Goal: Information Seeking & Learning: Learn about a topic

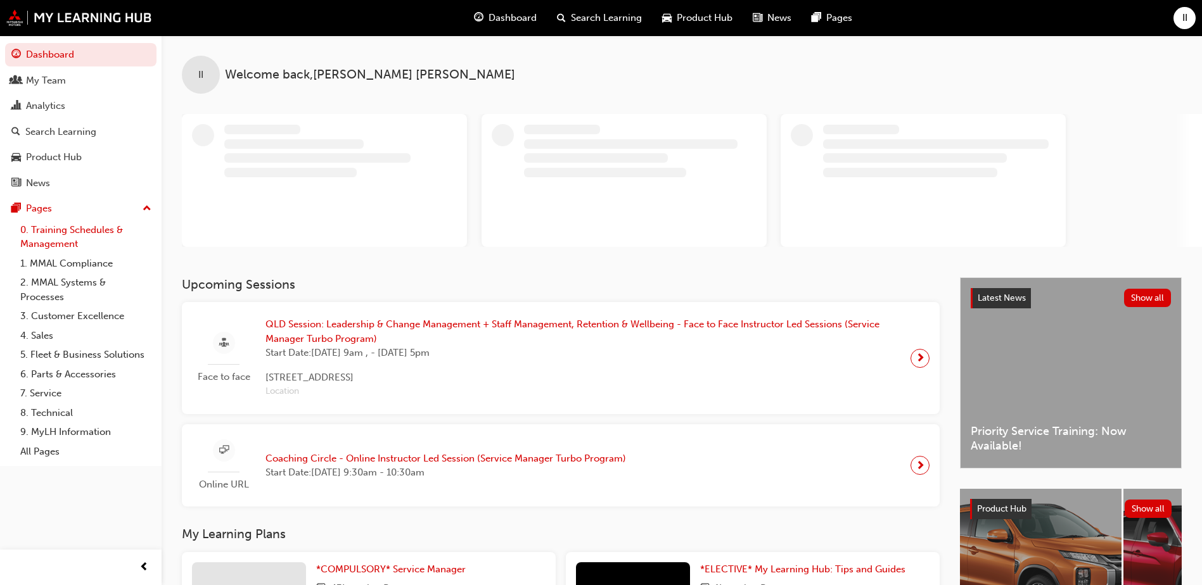
click at [86, 232] on link "0. Training Schedules & Management" at bounding box center [85, 237] width 141 height 34
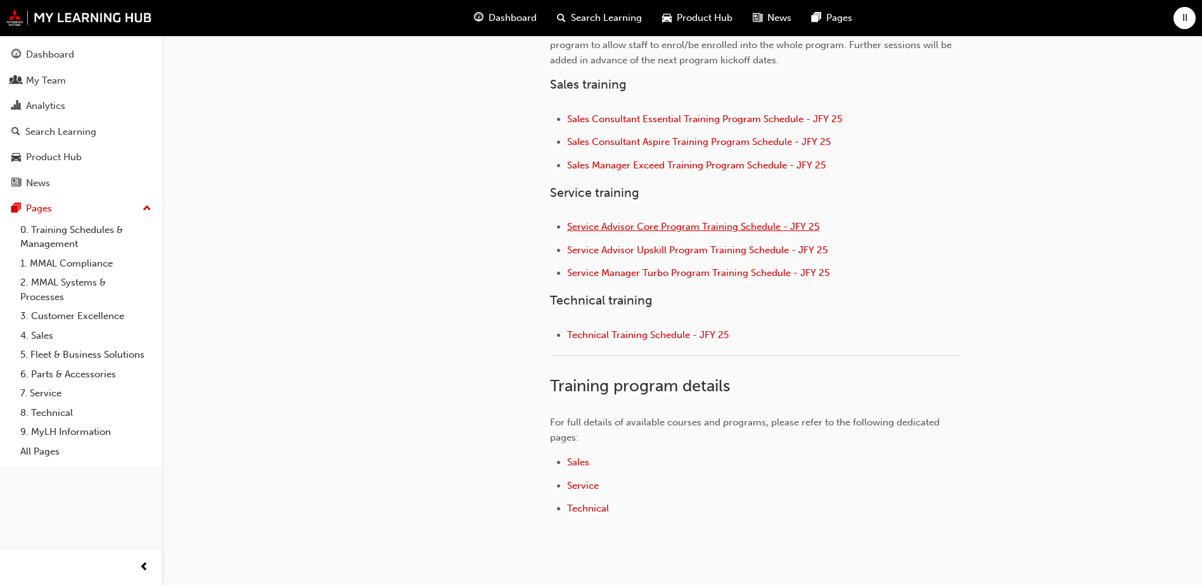
scroll to position [507, 0]
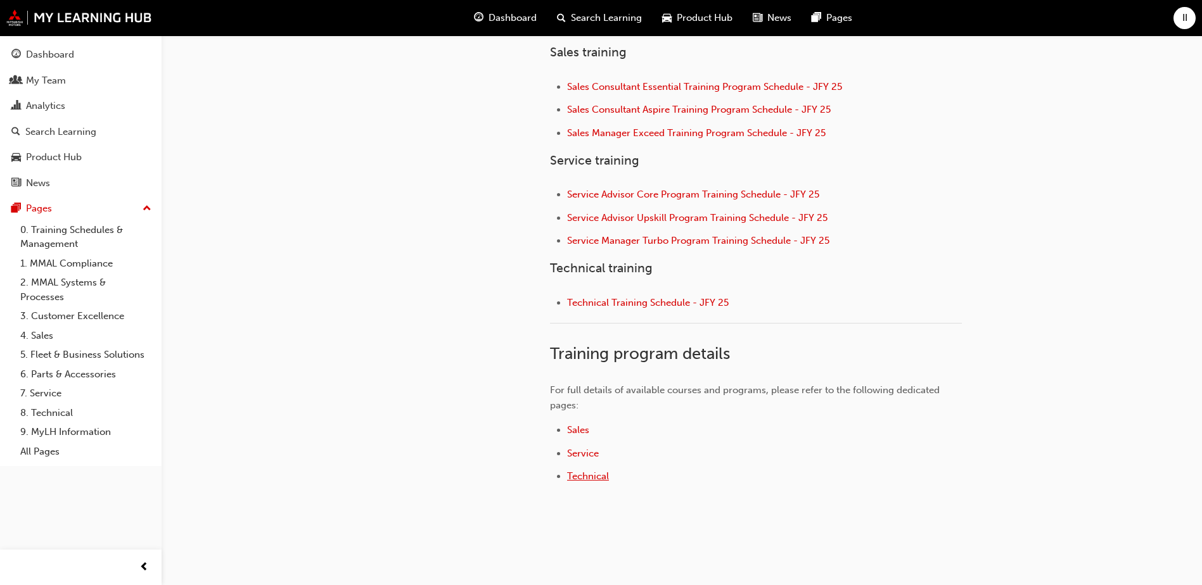
click at [580, 475] on span "Technical" at bounding box center [588, 476] width 42 height 11
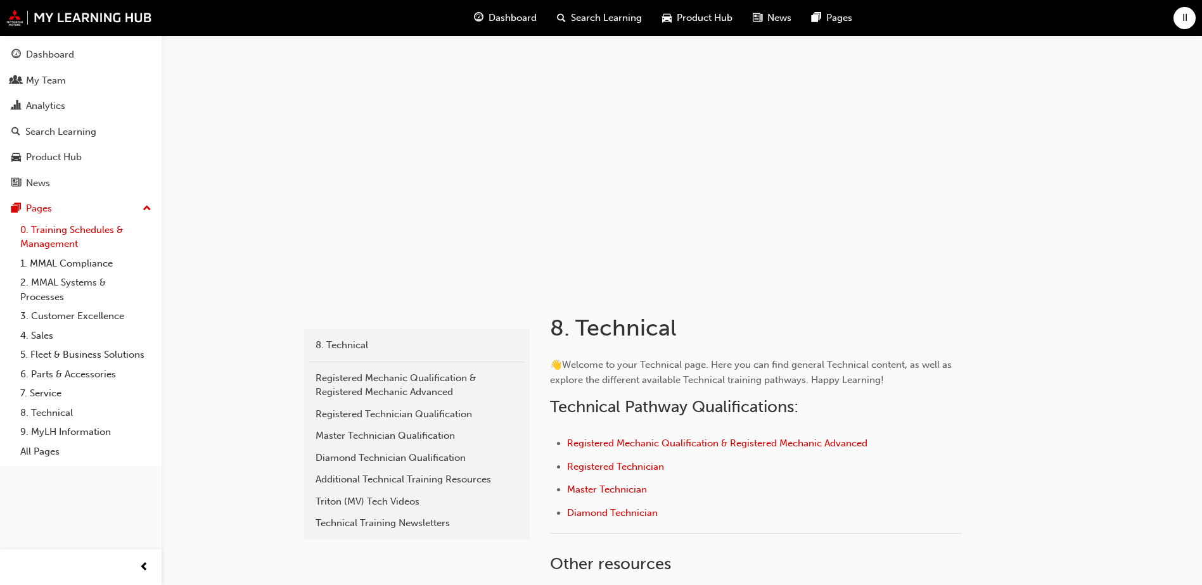
click at [69, 236] on link "0. Training Schedules & Management" at bounding box center [85, 237] width 141 height 34
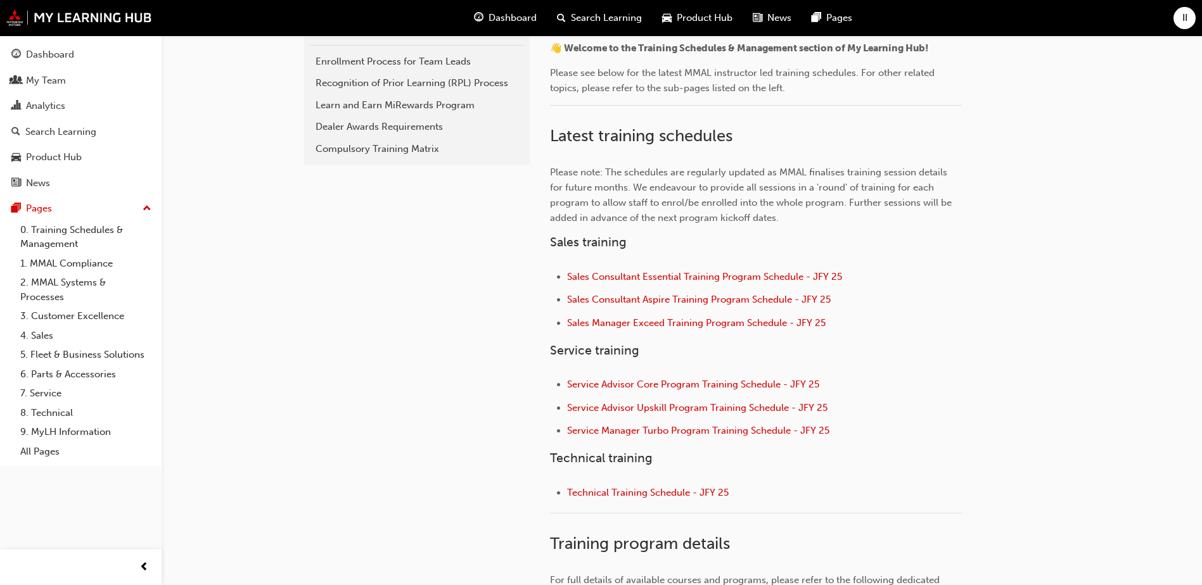
scroll to position [380, 0]
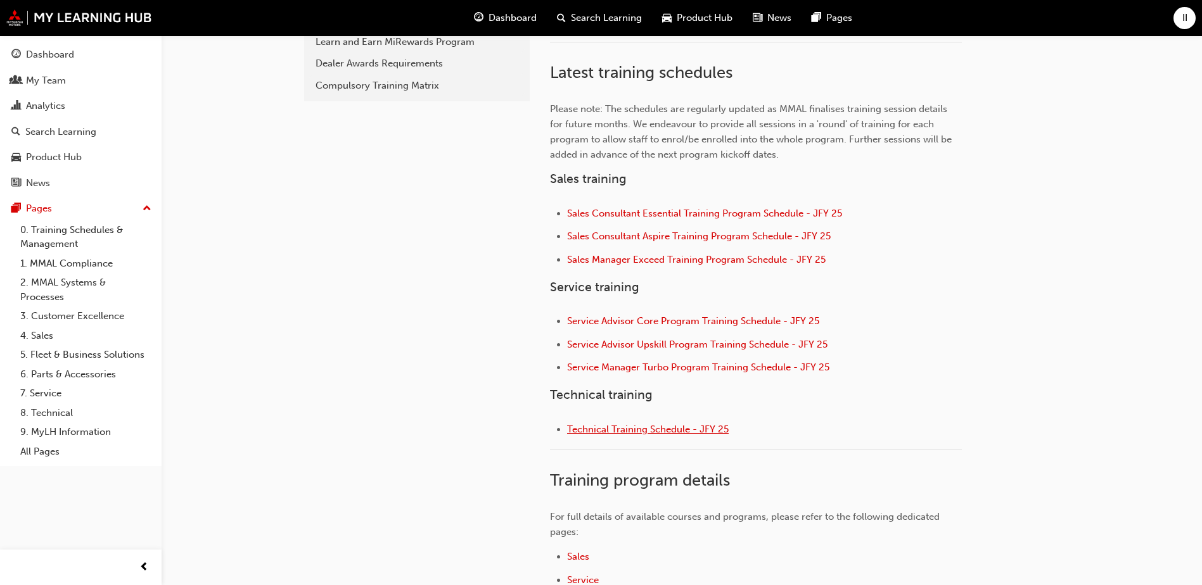
click at [616, 428] on span "Technical Training Schedule - JFY 25" at bounding box center [648, 429] width 162 height 11
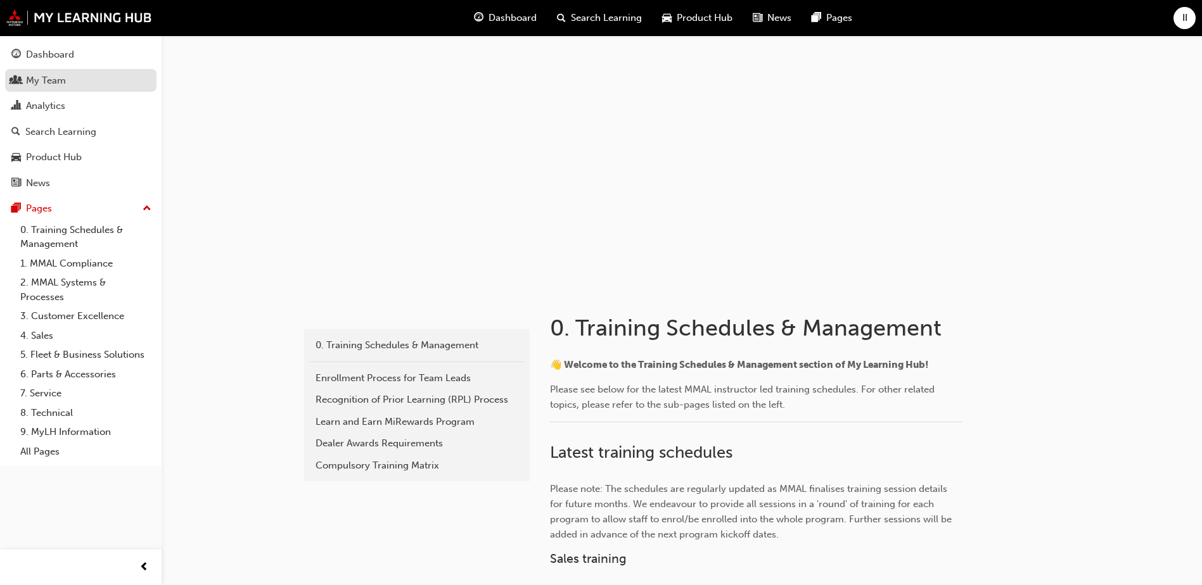
click at [35, 73] on div "My Team" at bounding box center [46, 80] width 40 height 15
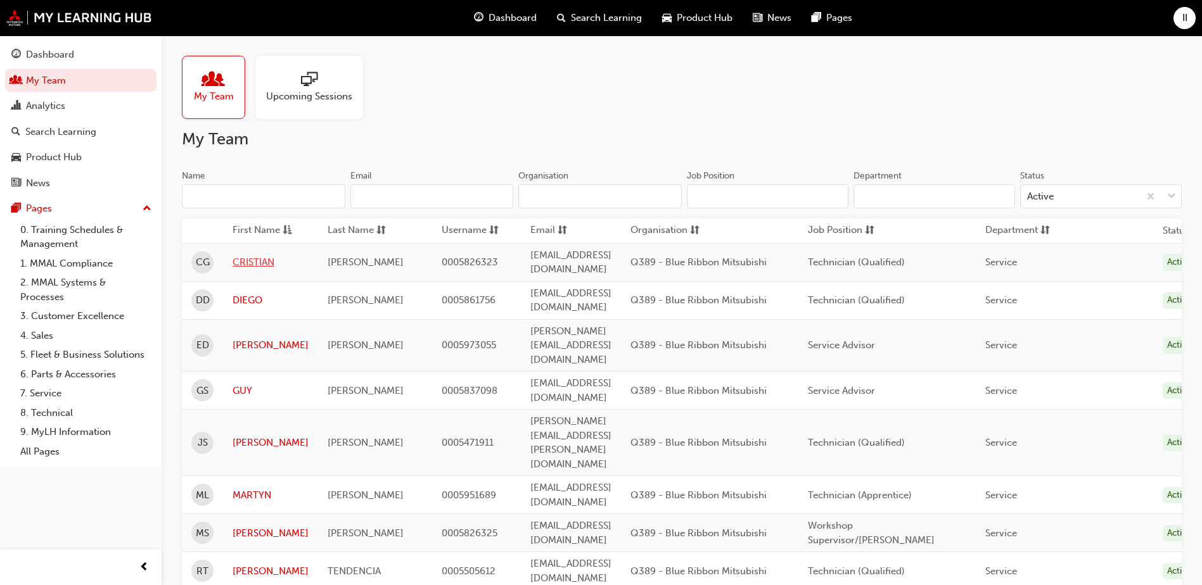
click at [248, 261] on link "CRISTIAN" at bounding box center [270, 262] width 76 height 15
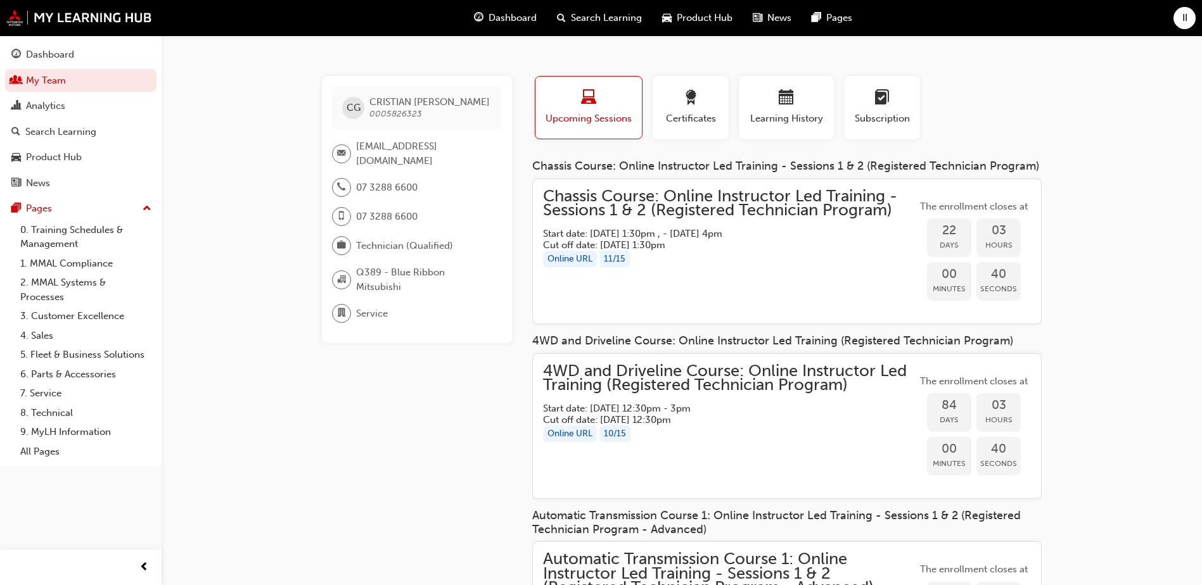
click at [590, 106] on span "laptop-icon" at bounding box center [588, 98] width 15 height 17
click at [587, 98] on span "laptop-icon" at bounding box center [588, 98] width 15 height 17
